Goal: Transaction & Acquisition: Purchase product/service

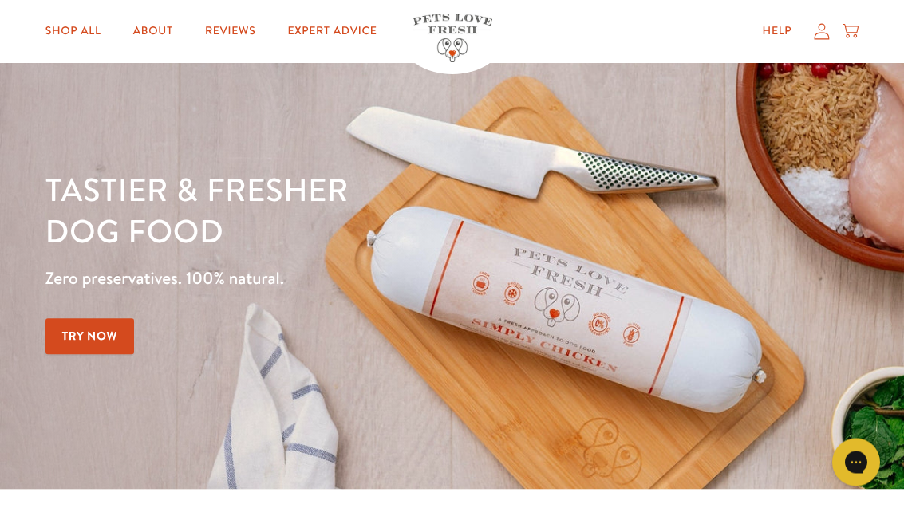
scroll to position [30, 0]
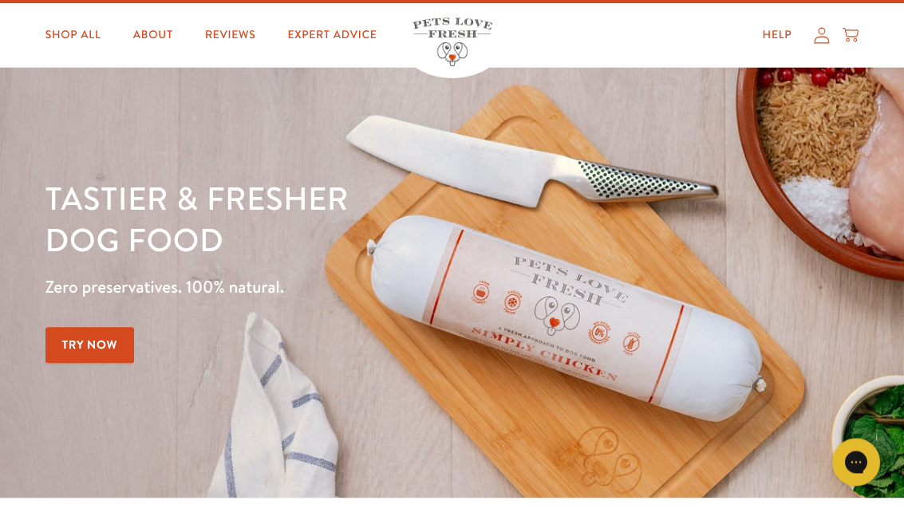
click at [93, 45] on link "Shop All" at bounding box center [73, 36] width 81 height 32
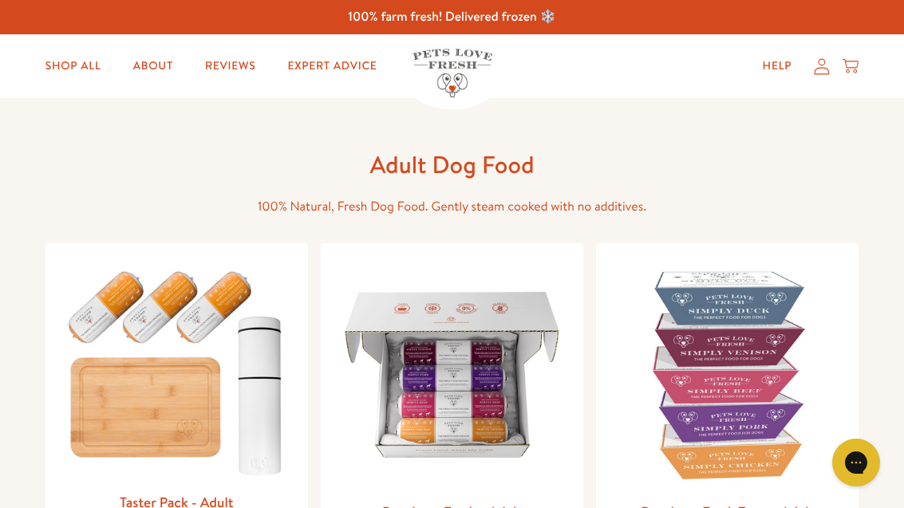
click at [767, 372] on img at bounding box center [727, 374] width 237 height 237
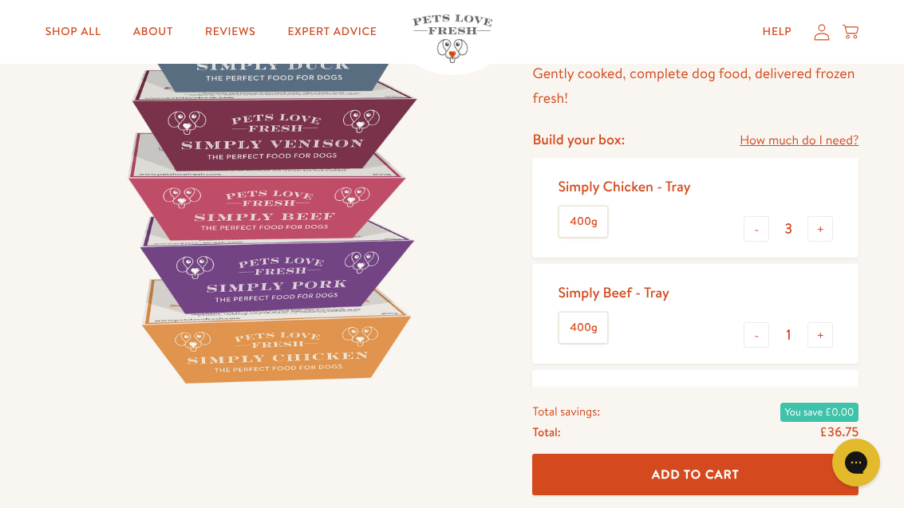
scroll to position [186, 0]
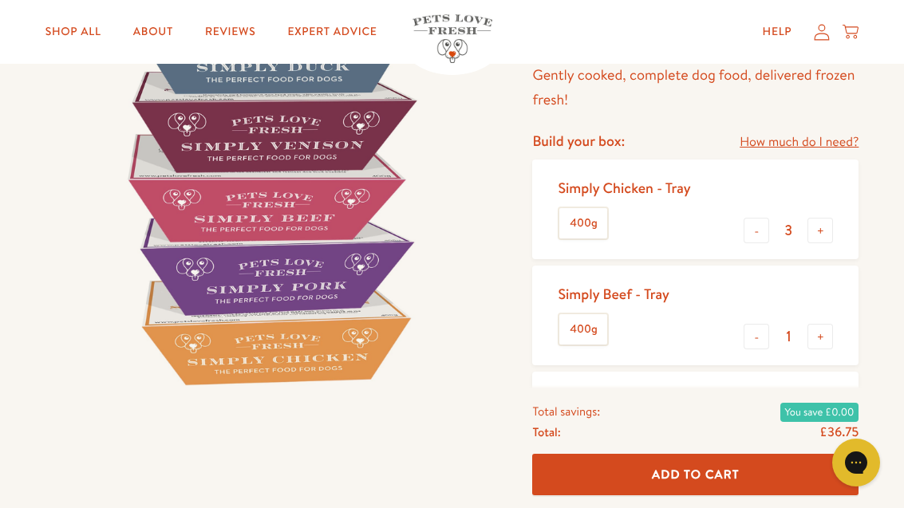
click at [763, 228] on button "-" at bounding box center [757, 231] width 26 height 26
click at [759, 234] on button "-" at bounding box center [757, 231] width 26 height 26
type input "1"
click at [760, 339] on button "-" at bounding box center [757, 337] width 26 height 26
type input "0"
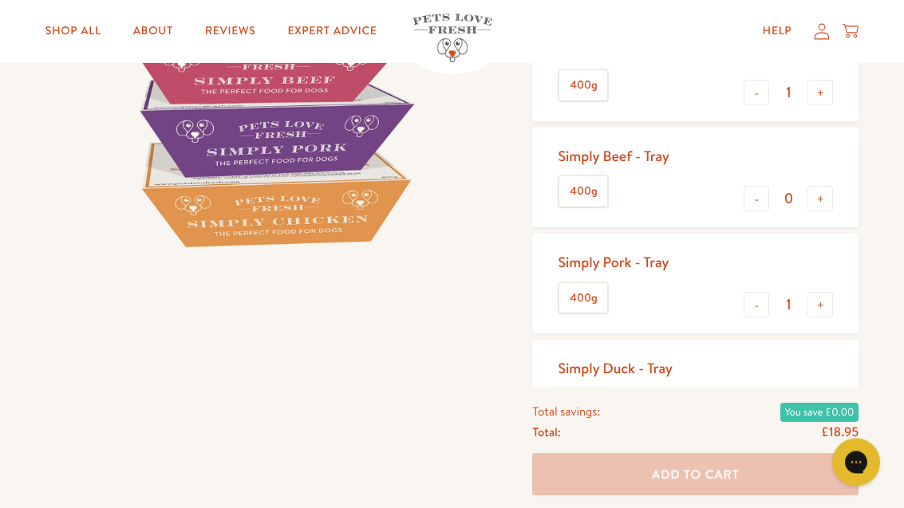
click at [827, 299] on button "+" at bounding box center [820, 306] width 26 height 26
type input "2"
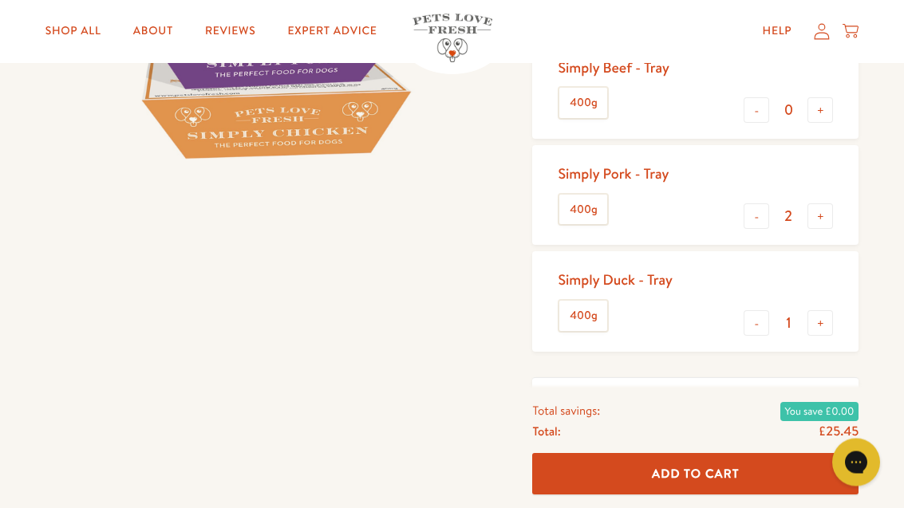
scroll to position [414, 0]
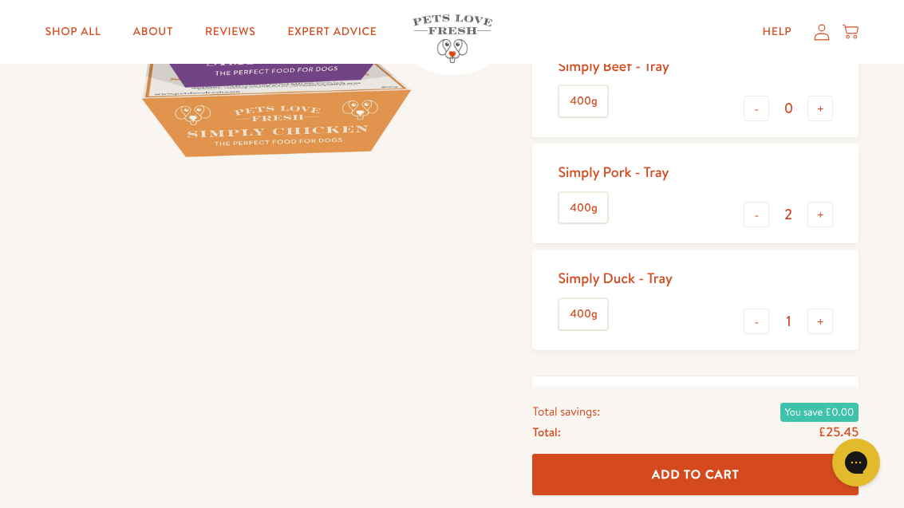
click at [824, 321] on button "+" at bounding box center [820, 322] width 26 height 26
type input "2"
click at [748, 378] on label "Repeat my delivery Extra 5% off" at bounding box center [695, 406] width 326 height 58
click at [0, 0] on input "Repeat my delivery Extra 5% off" at bounding box center [0, 0] width 0 height 0
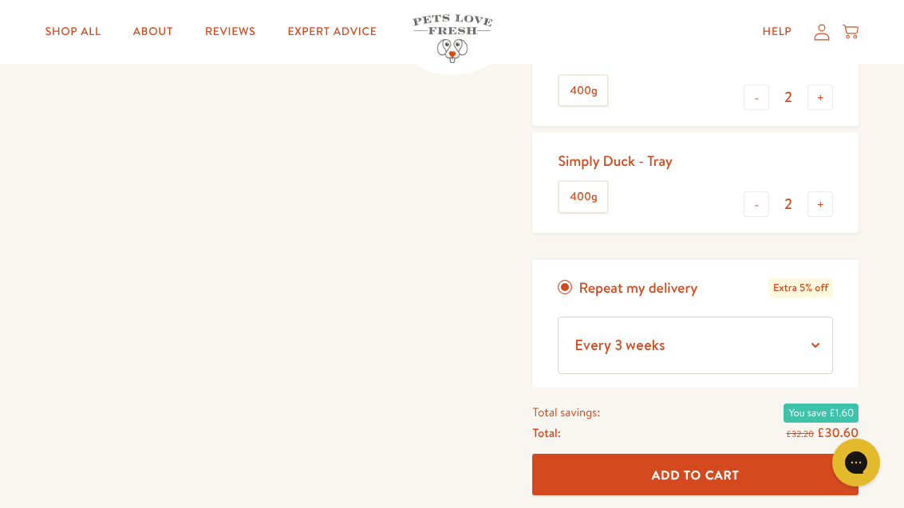
scroll to position [531, 0]
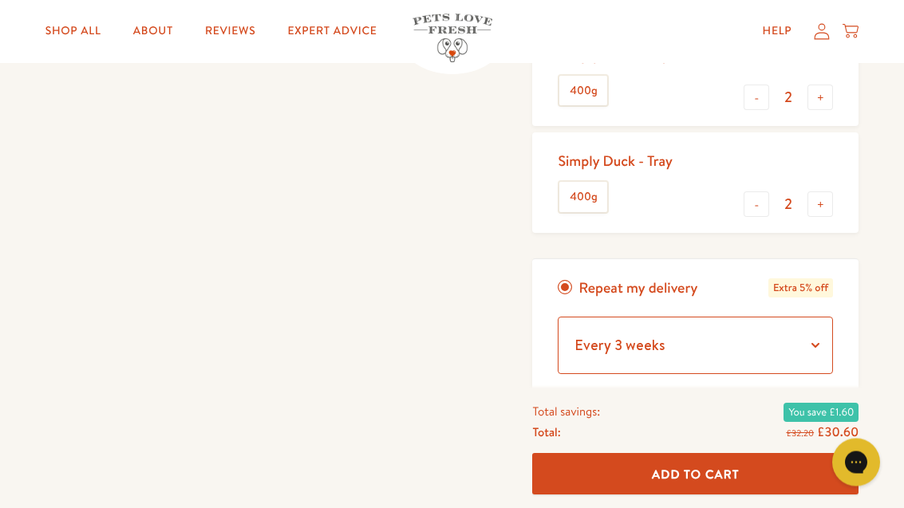
click at [815, 340] on select "Every 3 weeks Every 5 weeks Every 4 weeks Every 6 weeks" at bounding box center [695, 346] width 275 height 57
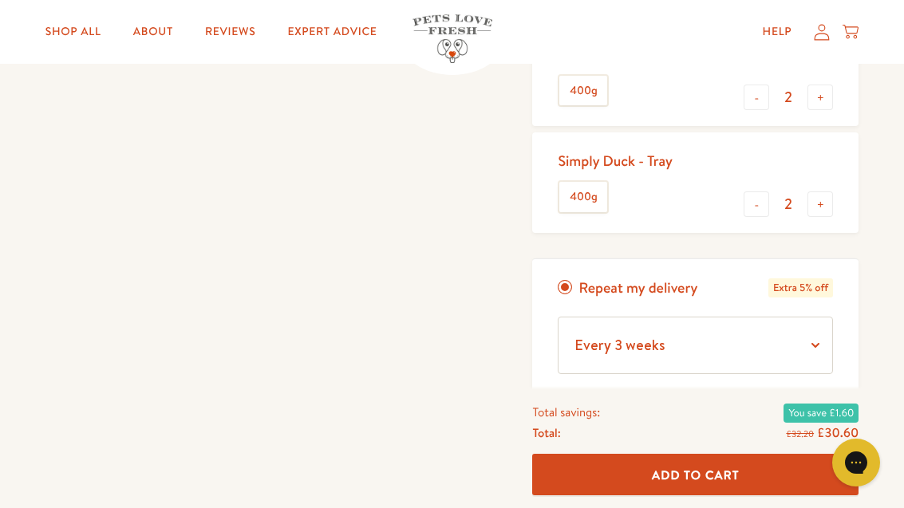
click at [576, 285] on label "Repeat my delivery Extra 5% off" at bounding box center [695, 288] width 326 height 58
click at [0, 0] on input "Repeat my delivery Extra 5% off" at bounding box center [0, 0] width 0 height 0
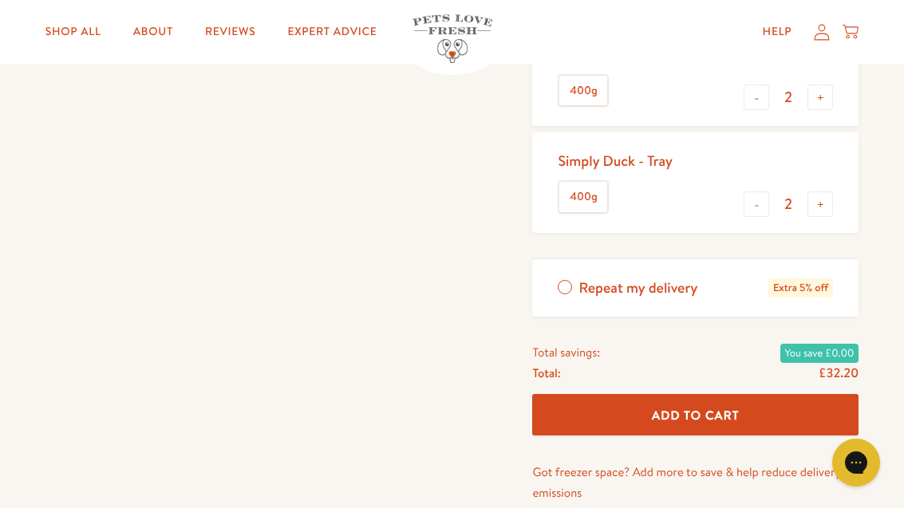
click at [574, 278] on label "Repeat my delivery Extra 5% off" at bounding box center [695, 288] width 326 height 58
click at [0, 0] on input "Repeat my delivery Extra 5% off" at bounding box center [0, 0] width 0 height 0
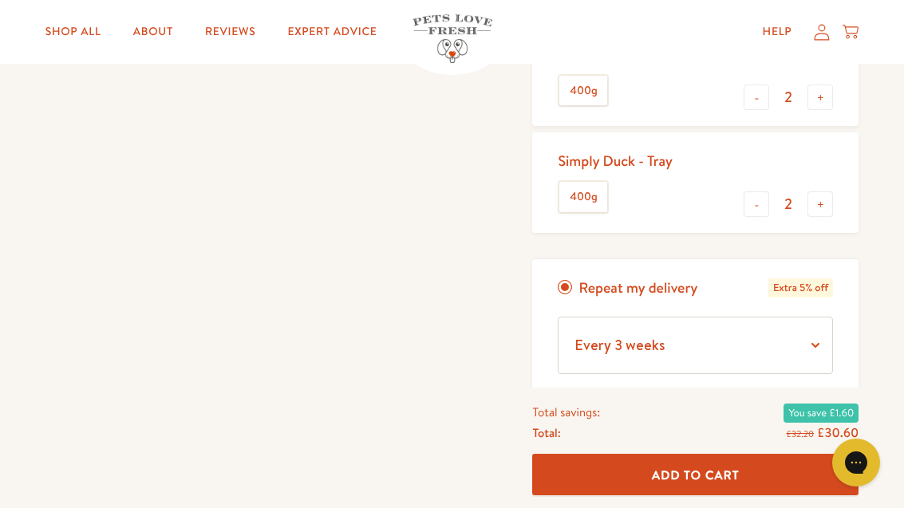
click at [562, 288] on label "Repeat my delivery Extra 5% off" at bounding box center [695, 288] width 326 height 58
click at [0, 0] on input "Repeat my delivery Extra 5% off" at bounding box center [0, 0] width 0 height 0
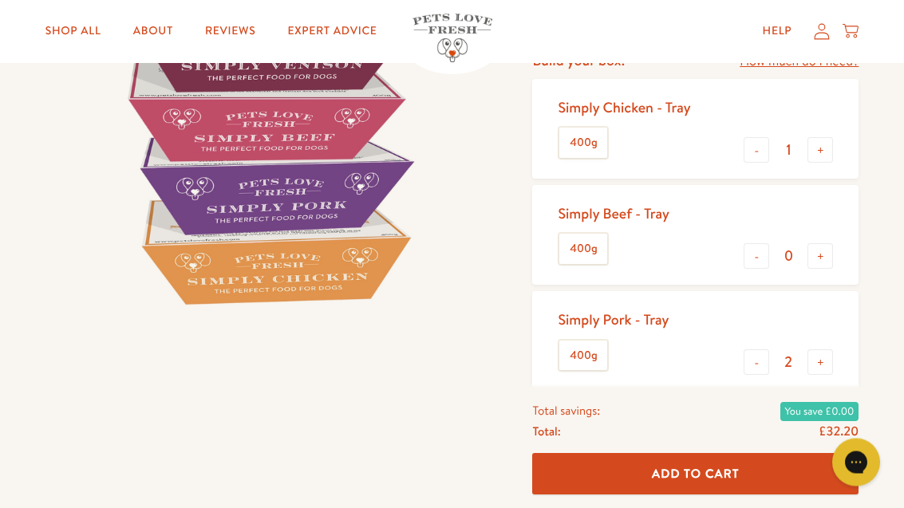
click at [820, 155] on button "+" at bounding box center [820, 151] width 26 height 26
type input "2"
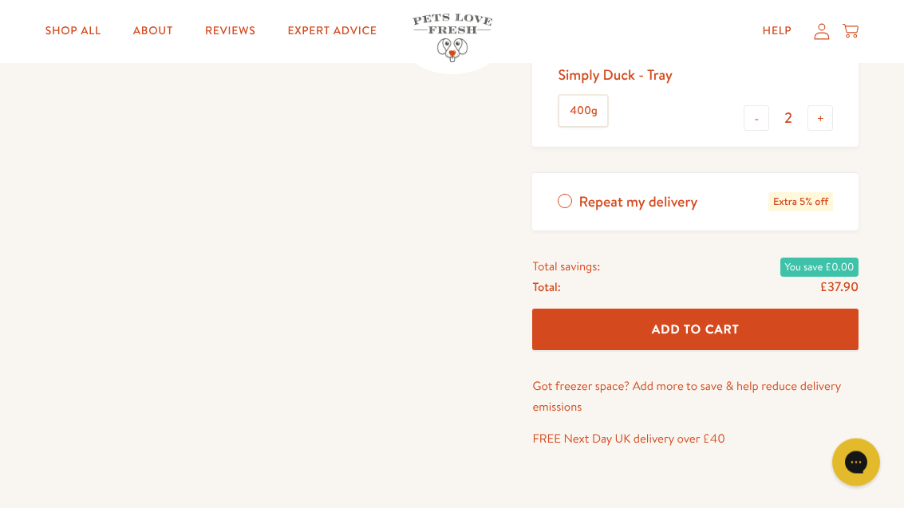
scroll to position [619, 0]
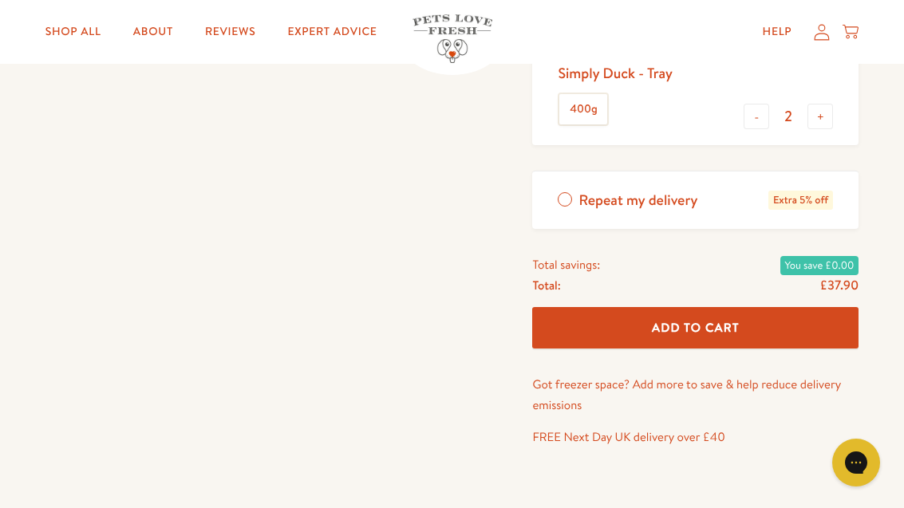
click at [738, 326] on span "Add To Cart" at bounding box center [696, 327] width 88 height 17
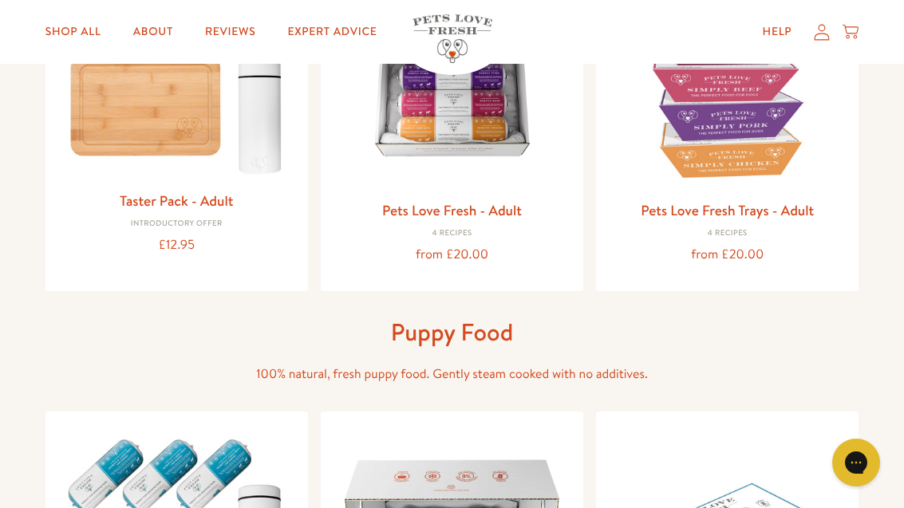
scroll to position [299, 0]
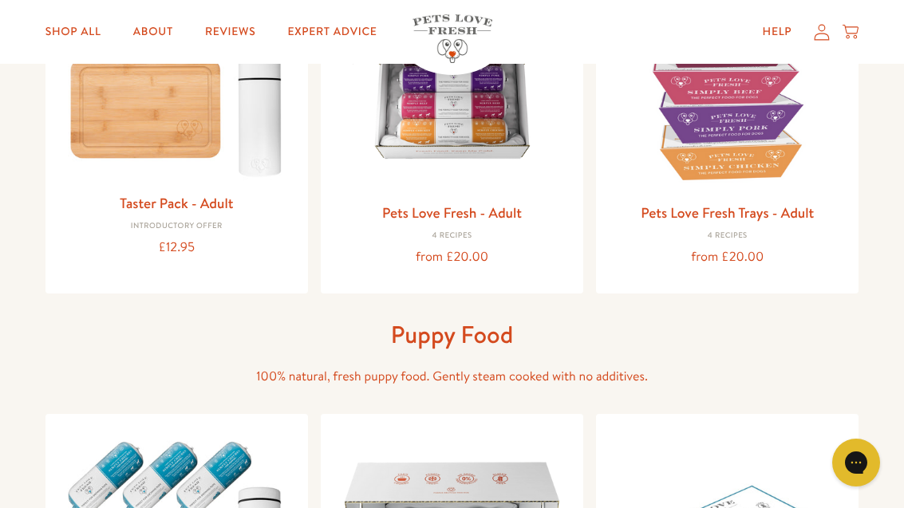
click at [761, 210] on link "Pets Love Fresh Trays - Adult" at bounding box center [727, 213] width 173 height 20
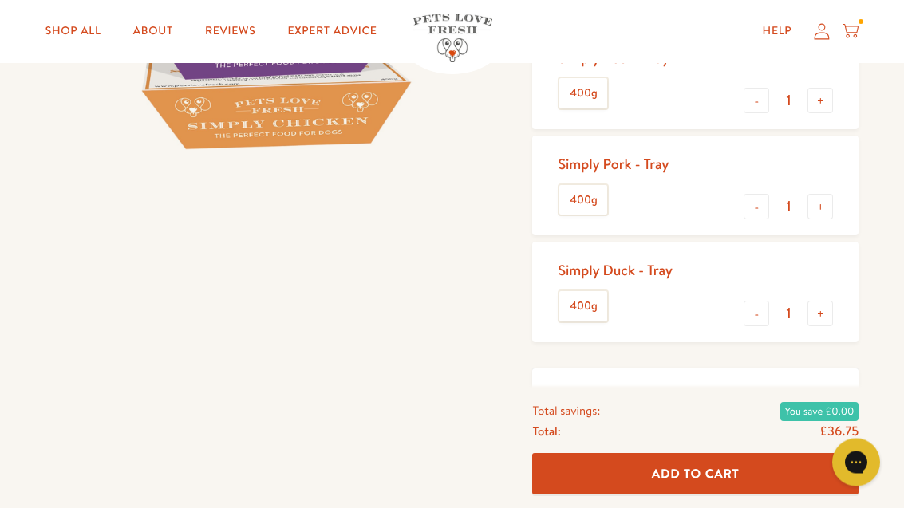
scroll to position [420, 0]
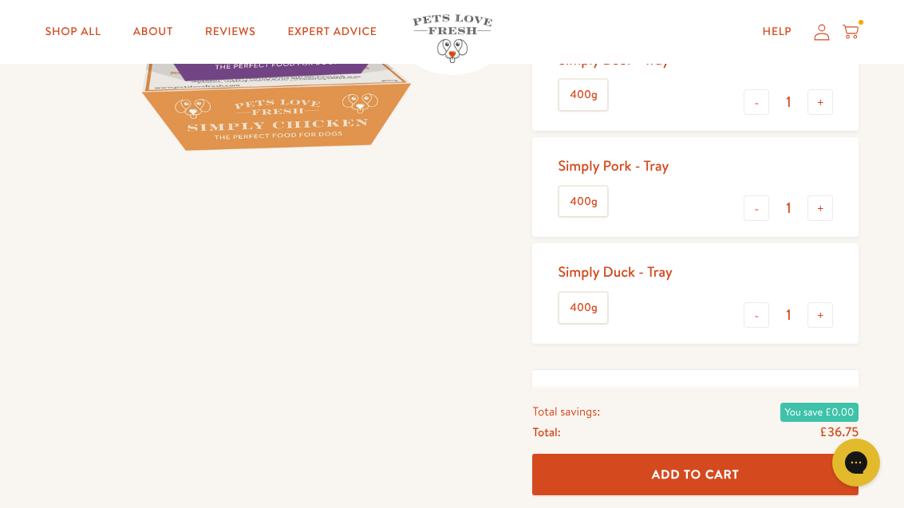
click at [569, 444] on div "Total: £36.75" at bounding box center [695, 433] width 326 height 22
click at [828, 317] on button "+" at bounding box center [820, 315] width 26 height 26
type input "2"
click at [759, 209] on button "-" at bounding box center [757, 208] width 26 height 26
type input "0"
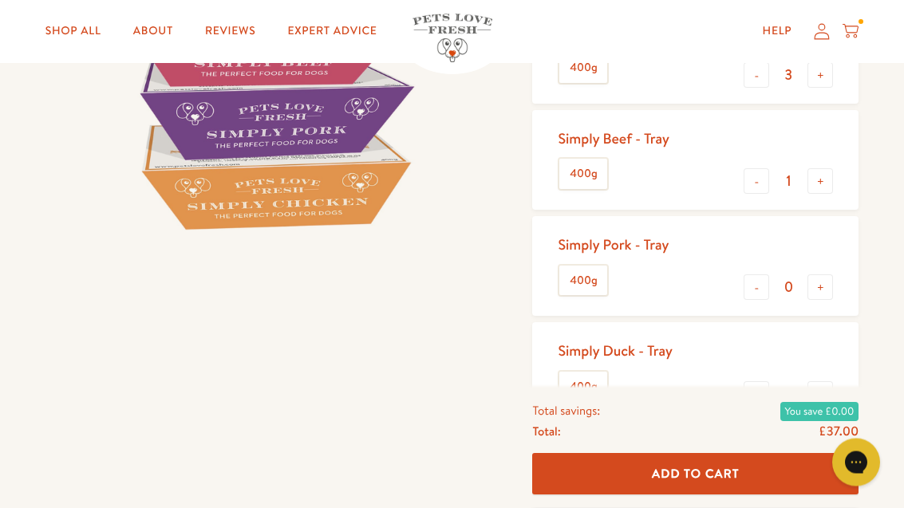
scroll to position [341, 0]
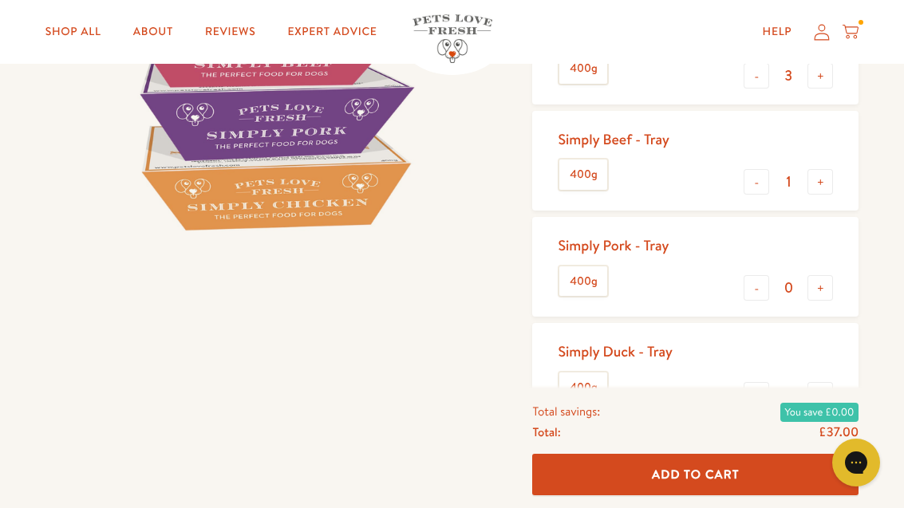
click at [763, 183] on button "-" at bounding box center [757, 182] width 26 height 26
type input "0"
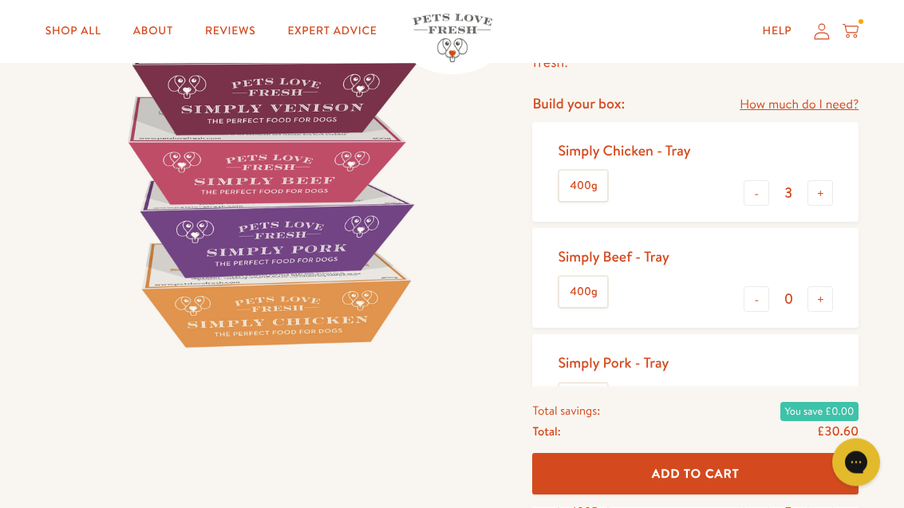
scroll to position [204, 0]
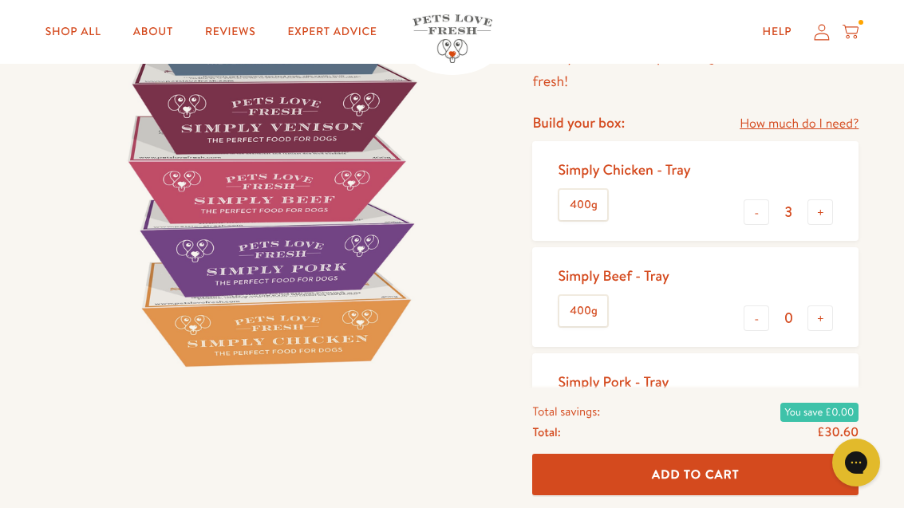
click at [768, 207] on button "-" at bounding box center [757, 212] width 26 height 26
type input "2"
click at [755, 496] on button "Add To Cart" at bounding box center [695, 475] width 326 height 42
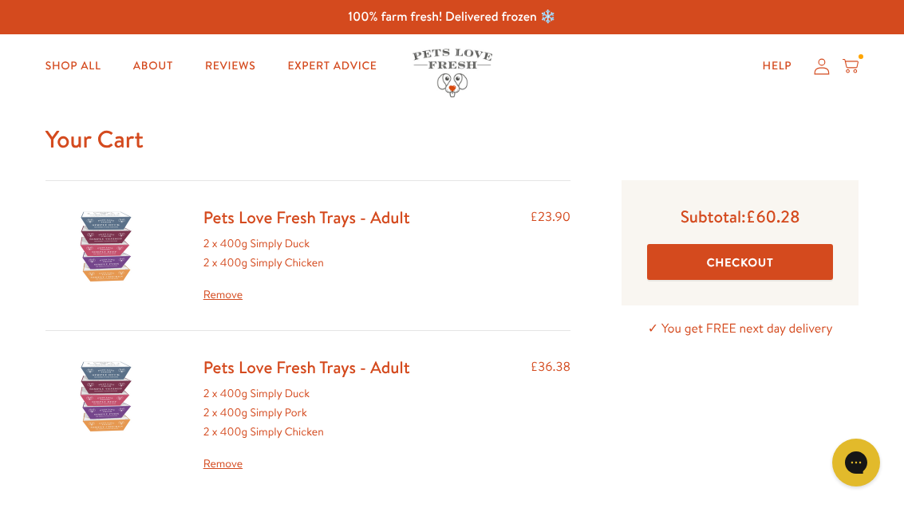
click at [233, 297] on link "Remove" at bounding box center [306, 295] width 207 height 19
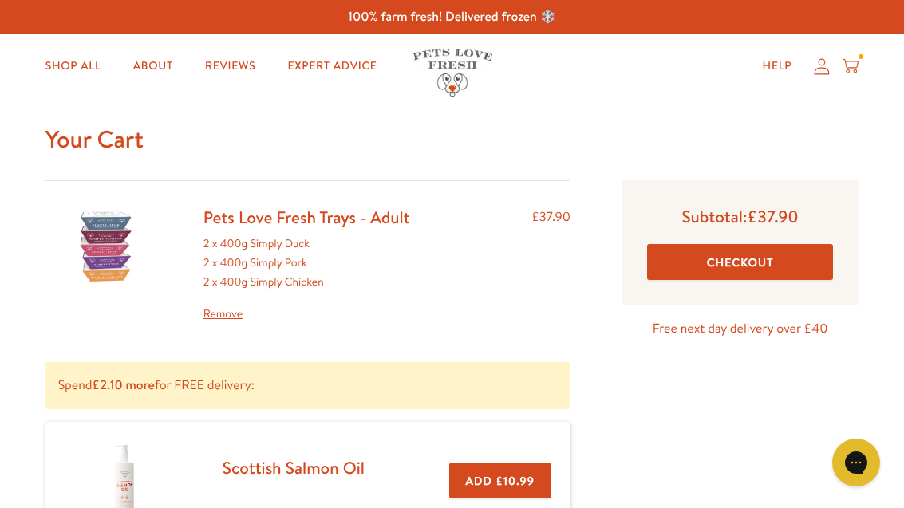
click at [311, 228] on link "Pets Love Fresh Trays - Adult" at bounding box center [306, 217] width 207 height 23
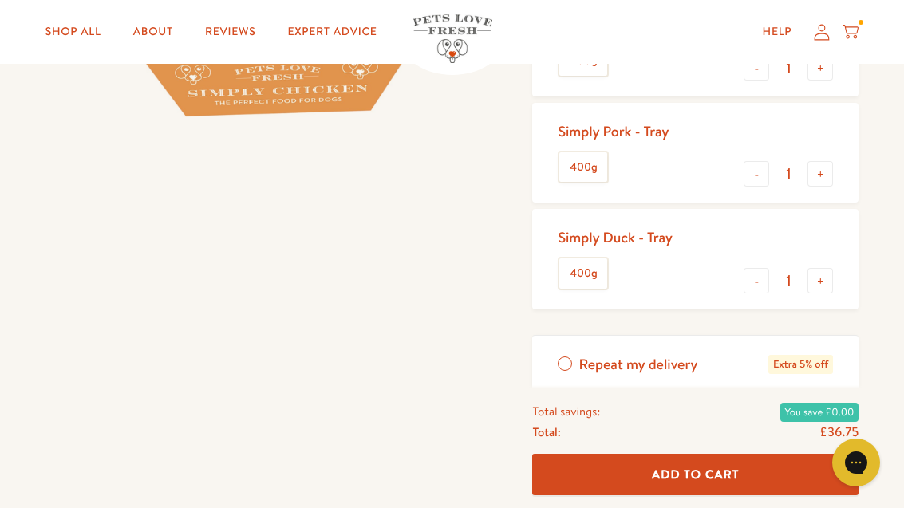
scroll to position [454, 0]
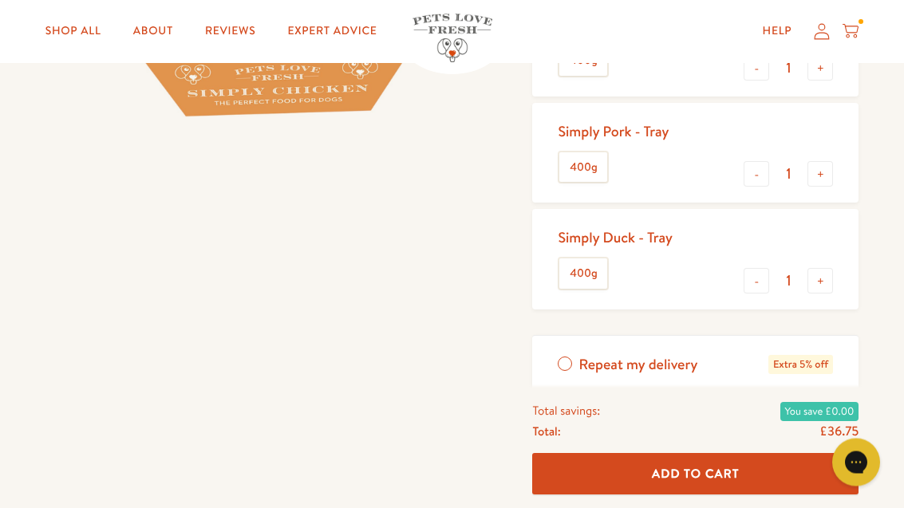
click at [823, 174] on button "+" at bounding box center [820, 175] width 26 height 26
type input "2"
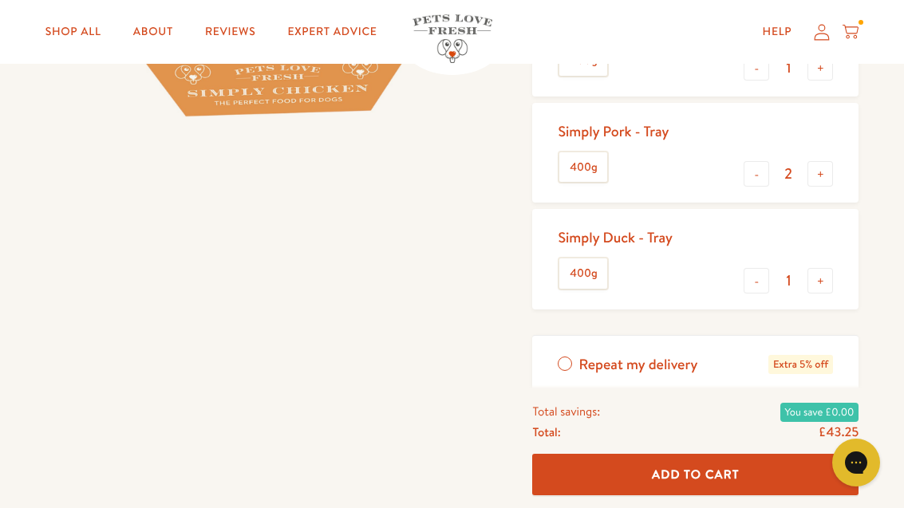
click at [759, 281] on button "-" at bounding box center [757, 281] width 26 height 26
type input "0"
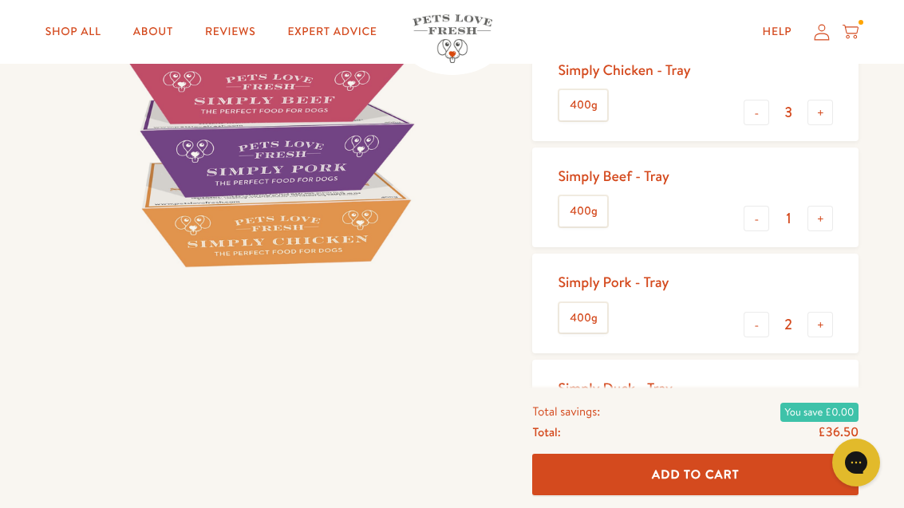
scroll to position [303, 0]
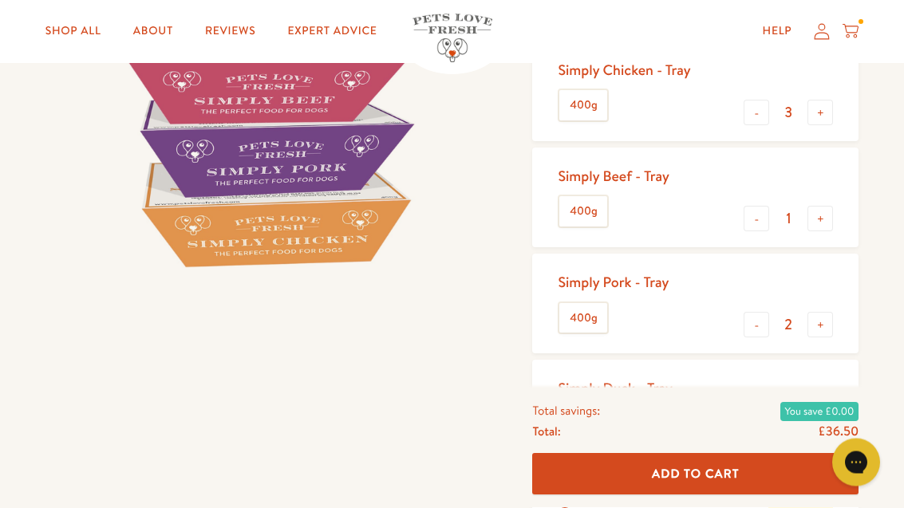
click at [755, 227] on button "-" at bounding box center [757, 220] width 26 height 26
type input "0"
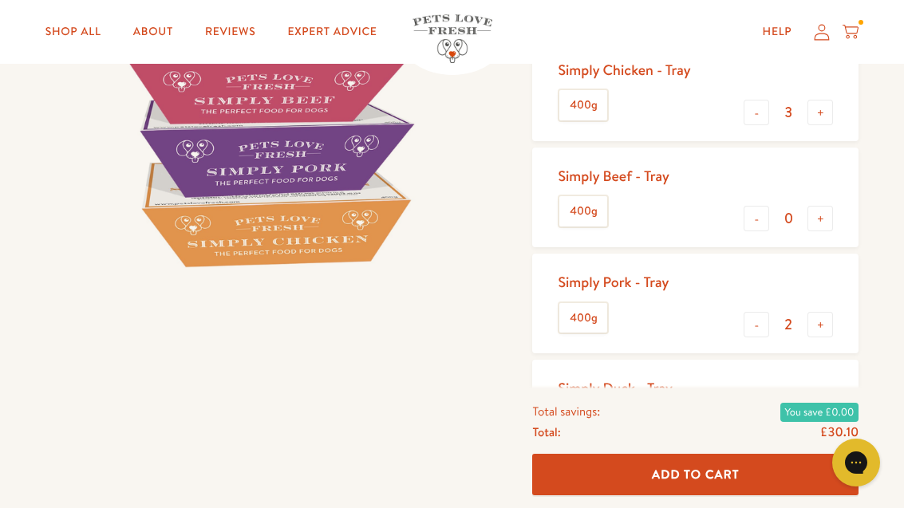
click at [754, 325] on button "-" at bounding box center [757, 325] width 26 height 26
type input "1"
click at [765, 120] on button "-" at bounding box center [757, 113] width 26 height 26
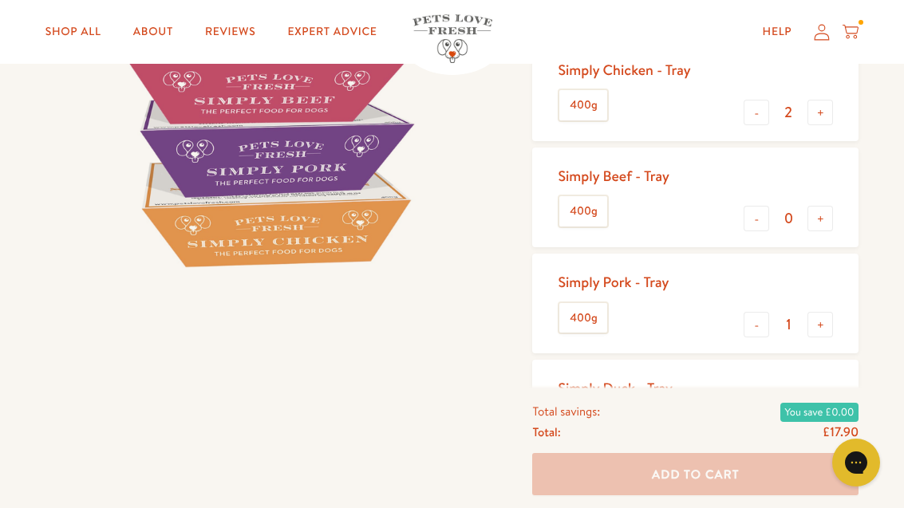
click at [762, 117] on button "-" at bounding box center [757, 113] width 26 height 26
click at [763, 117] on button "-" at bounding box center [757, 113] width 26 height 26
type input "0"
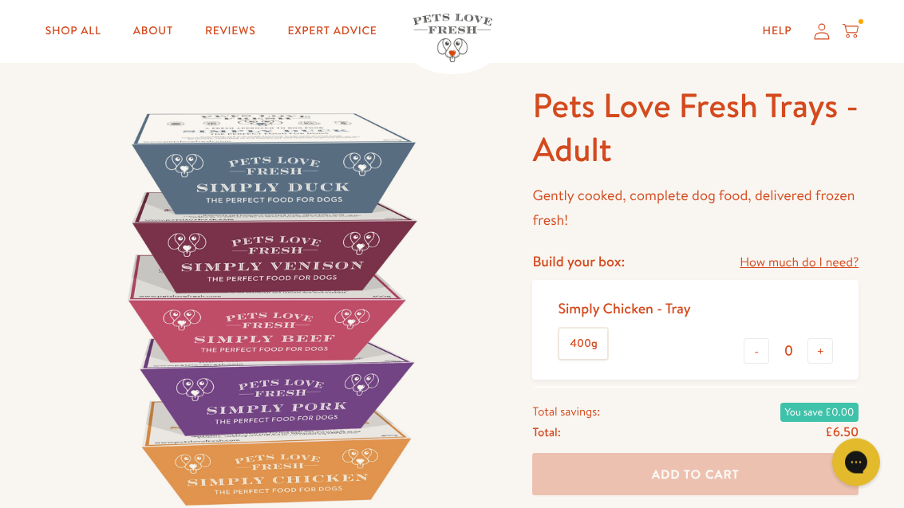
scroll to position [0, 0]
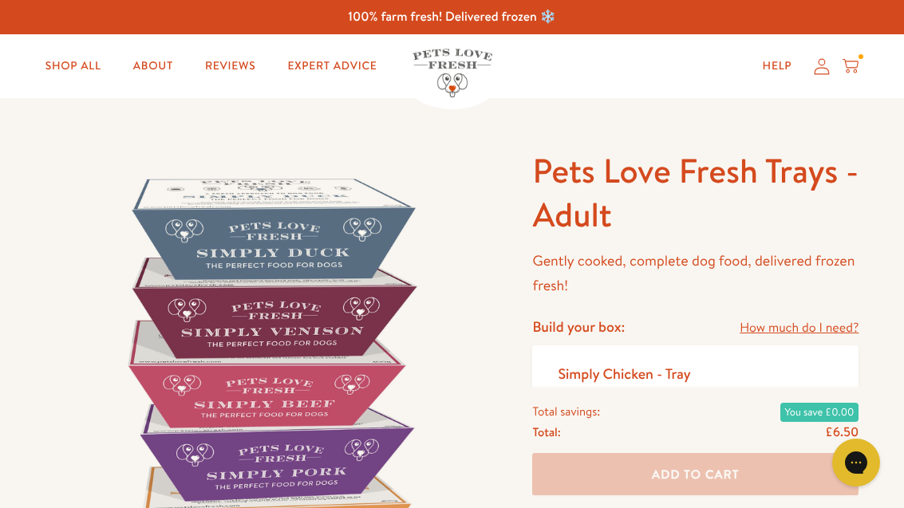
click at [855, 58] on icon at bounding box center [850, 66] width 16 height 18
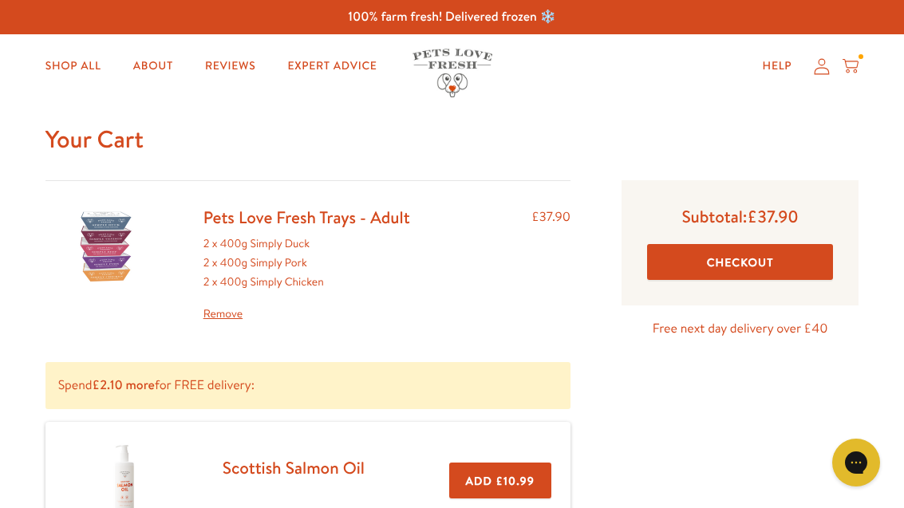
click at [238, 305] on link "Remove" at bounding box center [306, 314] width 207 height 19
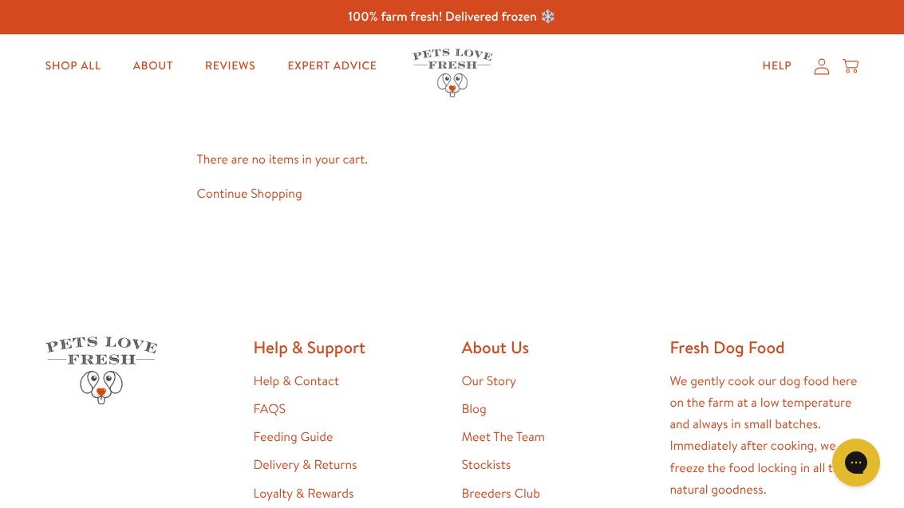
click at [86, 61] on link "Shop All" at bounding box center [73, 66] width 81 height 32
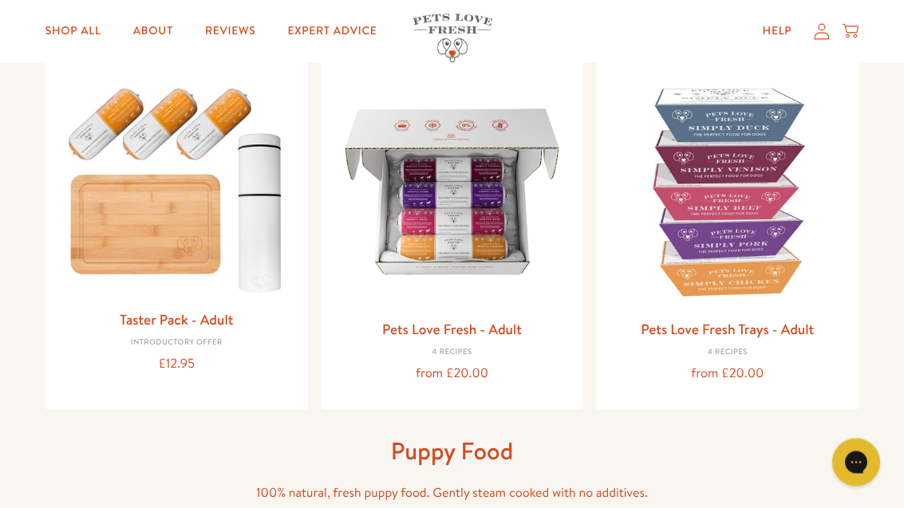
scroll to position [183, 0]
click at [797, 334] on link "Pets Love Fresh Trays - Adult" at bounding box center [727, 328] width 173 height 20
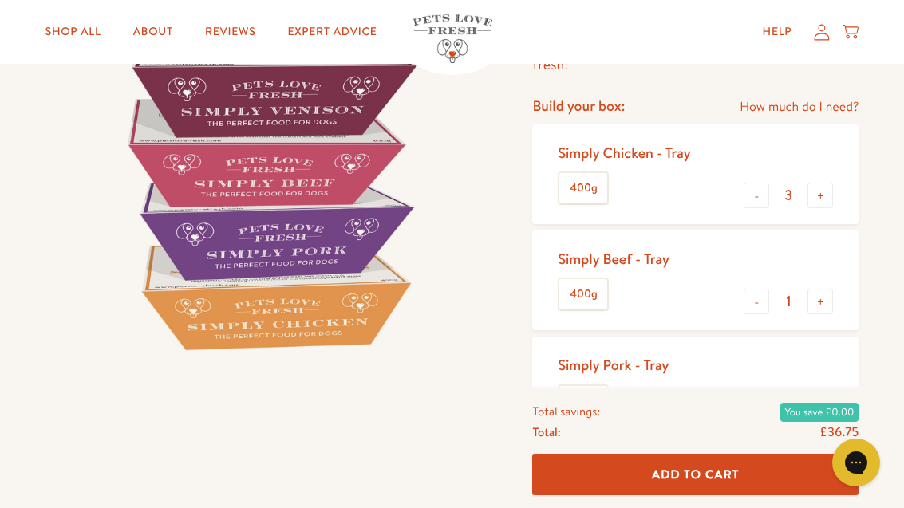
scroll to position [220, 0]
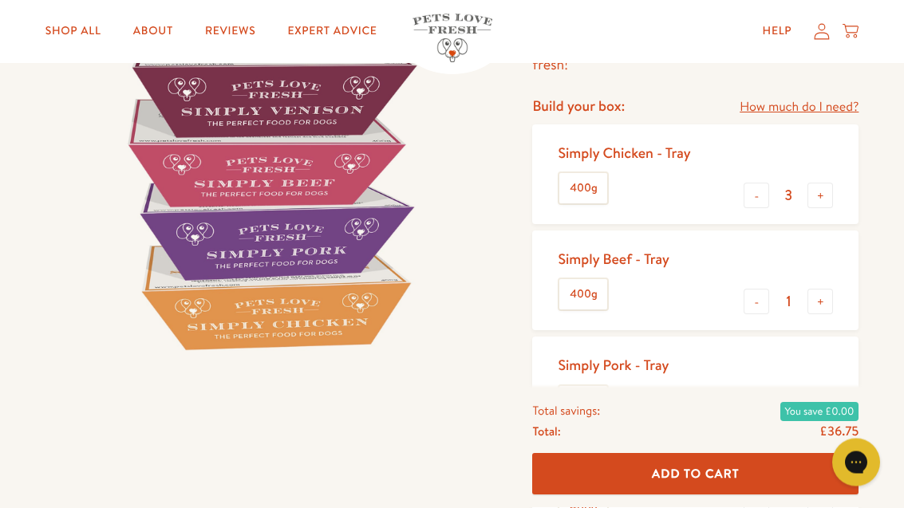
click at [760, 197] on button "-" at bounding box center [757, 196] width 26 height 26
type input "2"
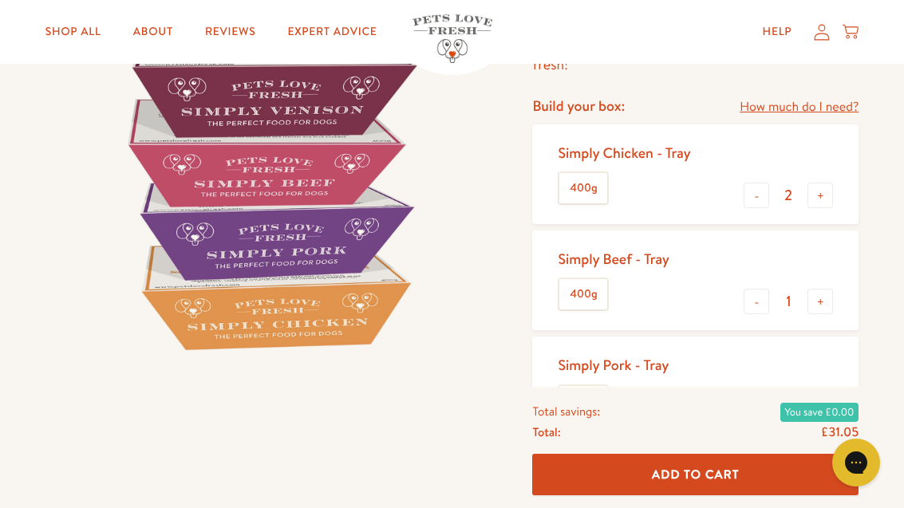
click at [760, 306] on button "-" at bounding box center [757, 302] width 26 height 26
type input "0"
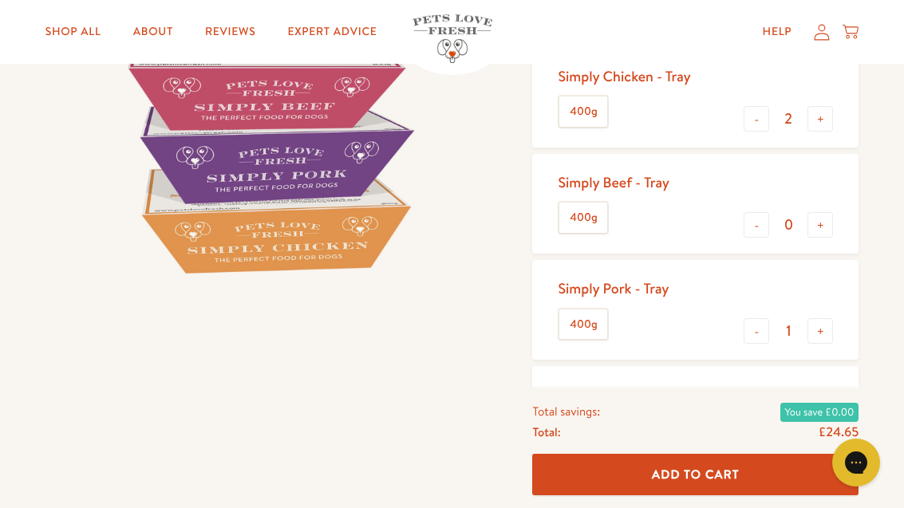
scroll to position [303, 0]
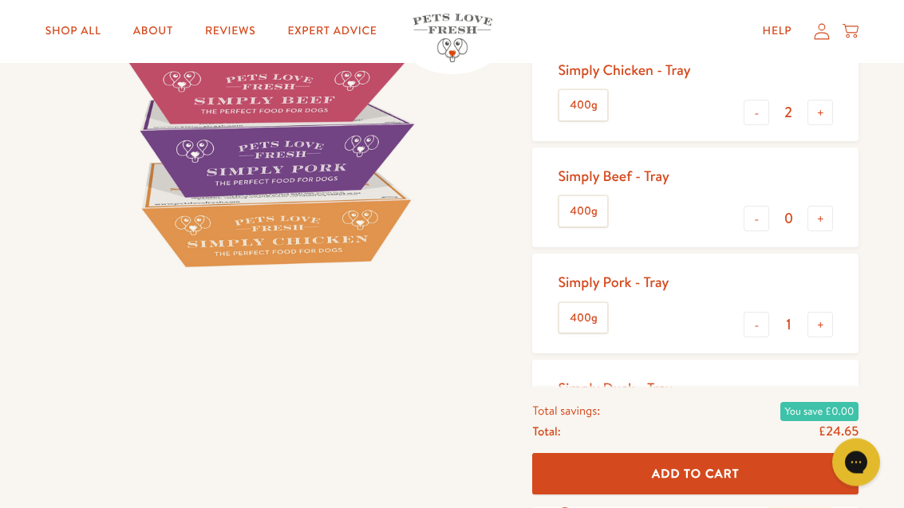
click at [823, 330] on button "+" at bounding box center [820, 326] width 26 height 26
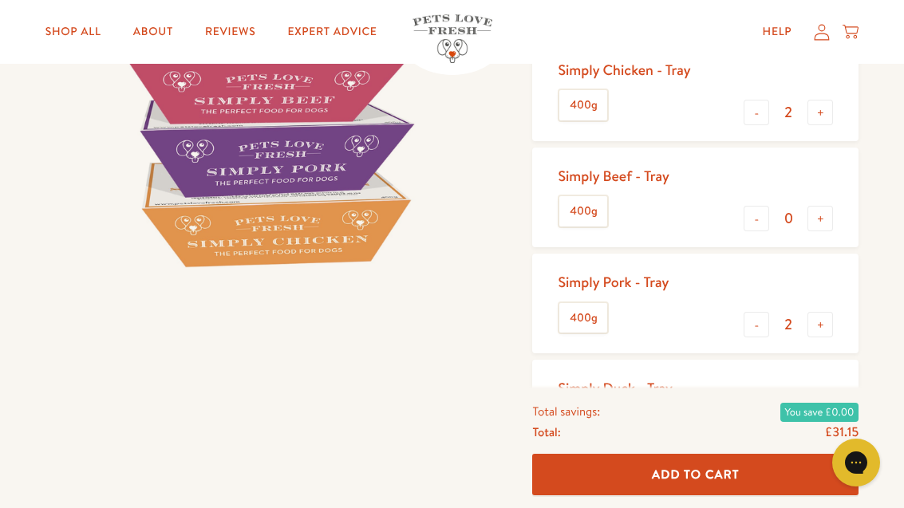
click at [824, 327] on button "+" at bounding box center [820, 325] width 26 height 26
click at [761, 327] on button "-" at bounding box center [757, 325] width 26 height 26
type input "2"
click at [822, 428] on button "+" at bounding box center [820, 432] width 26 height 26
type input "2"
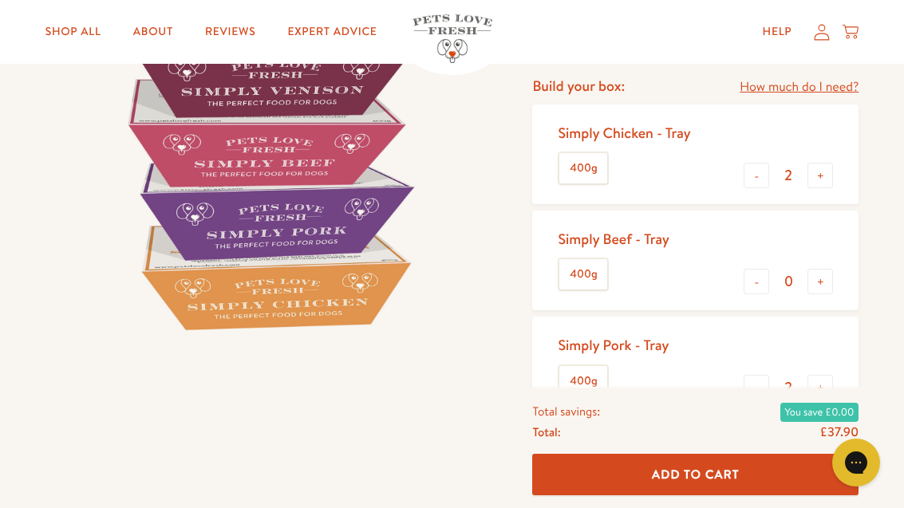
scroll to position [240, 0]
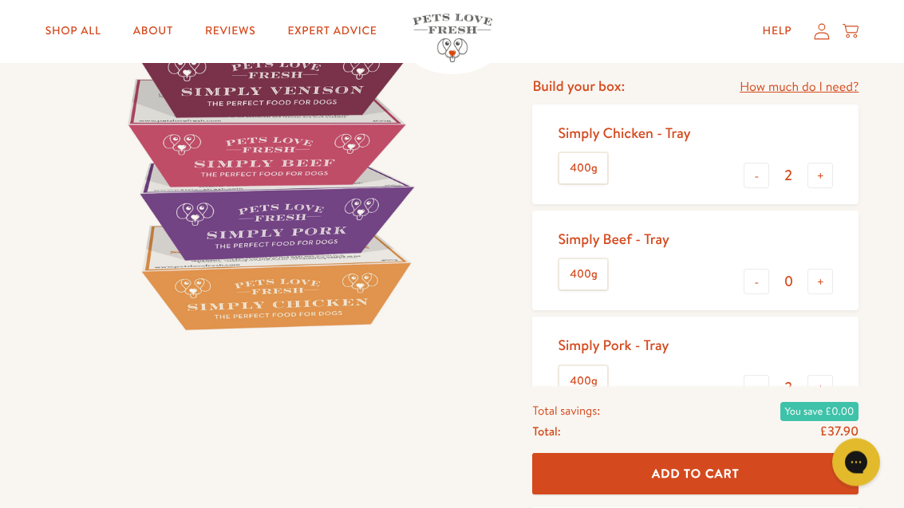
click at [830, 175] on button "+" at bounding box center [820, 177] width 26 height 26
type input "3"
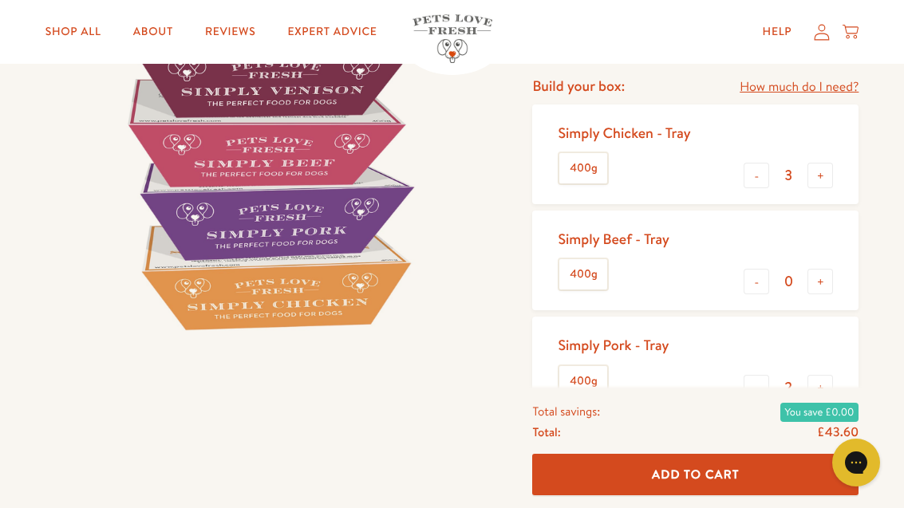
click at [734, 483] on span "Add To Cart" at bounding box center [696, 474] width 88 height 17
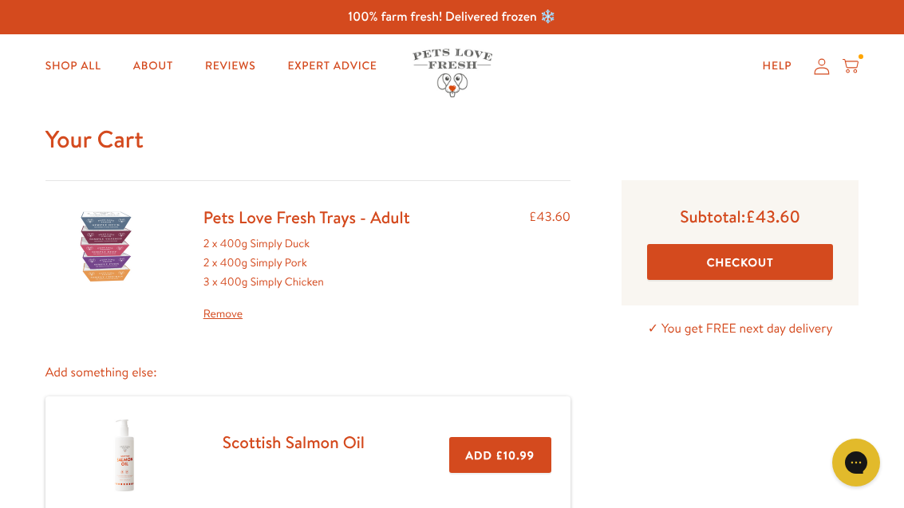
click at [813, 261] on button "Checkout" at bounding box center [740, 262] width 186 height 36
